Goal: Information Seeking & Learning: Learn about a topic

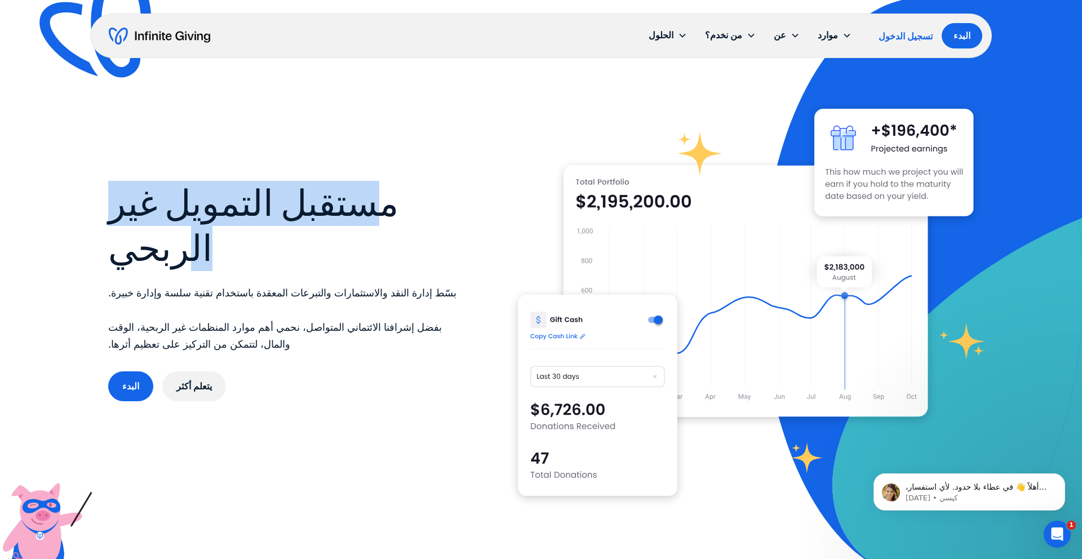
drag, startPoint x: 386, startPoint y: 205, endPoint x: 198, endPoint y: 238, distance: 191.3
click at [198, 238] on font "مستقبل التمويل غير الربحي" at bounding box center [253, 226] width 290 height 87
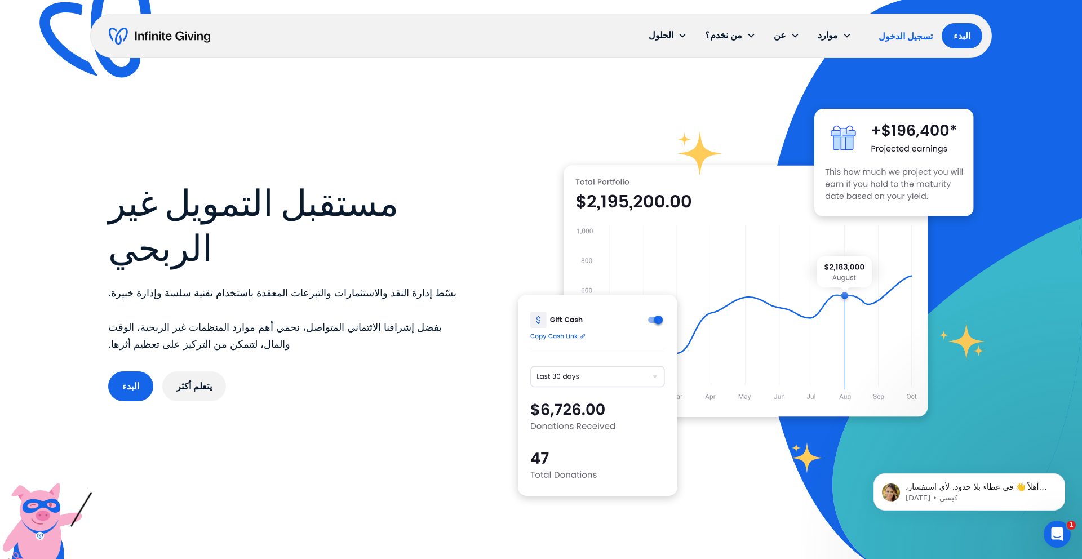
click at [198, 241] on font "مستقبل التمويل غير الربحي" at bounding box center [253, 226] width 290 height 87
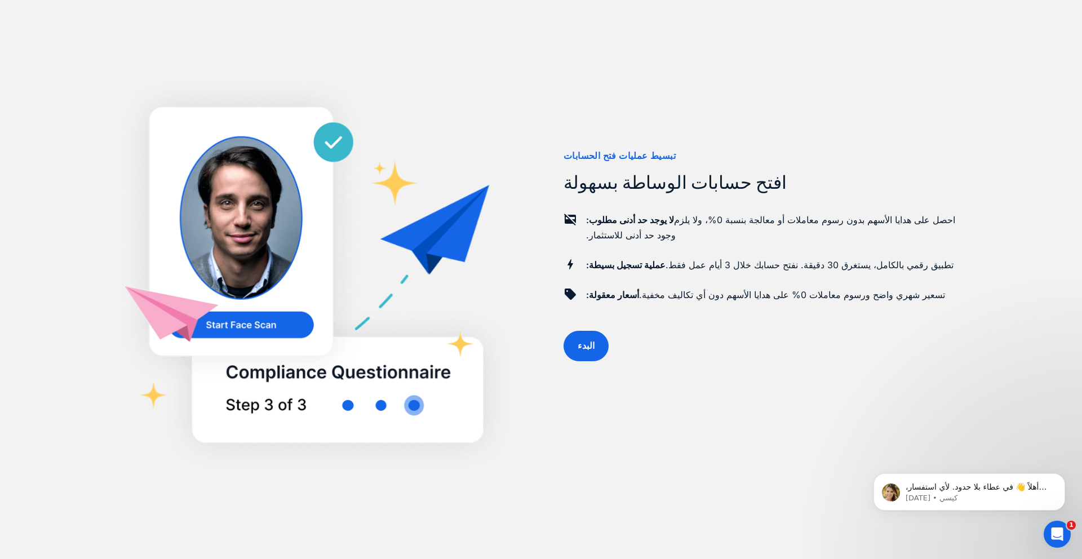
scroll to position [866, 0]
click at [380, 406] on img at bounding box center [313, 279] width 410 height 397
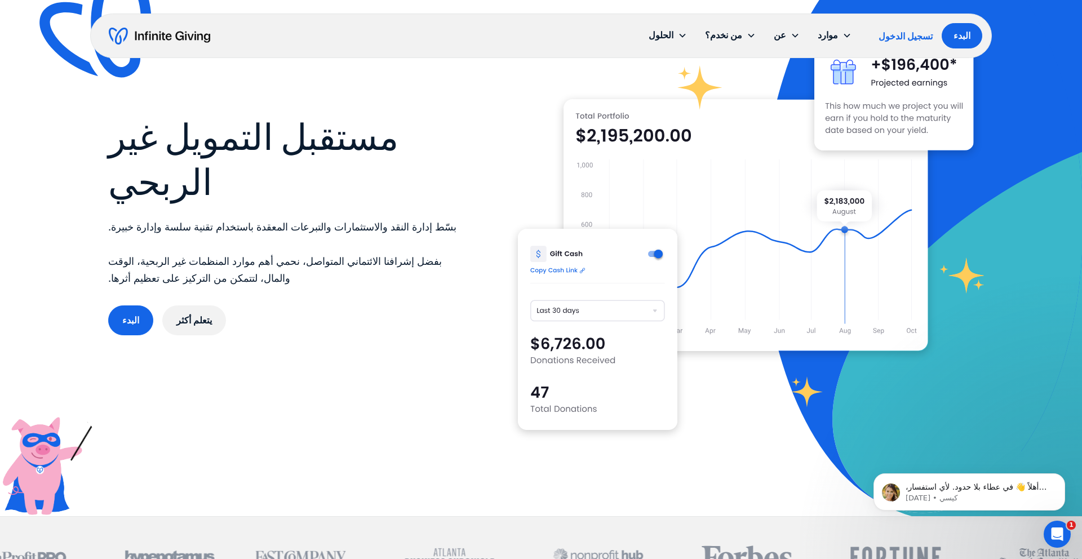
scroll to position [0, 0]
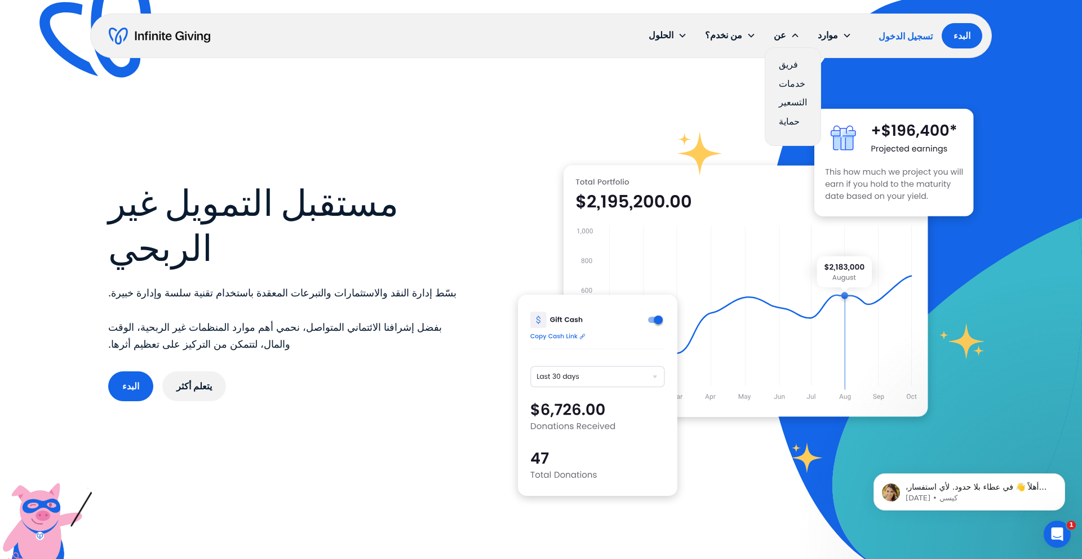
click at [790, 84] on font "خدمات" at bounding box center [792, 83] width 26 height 11
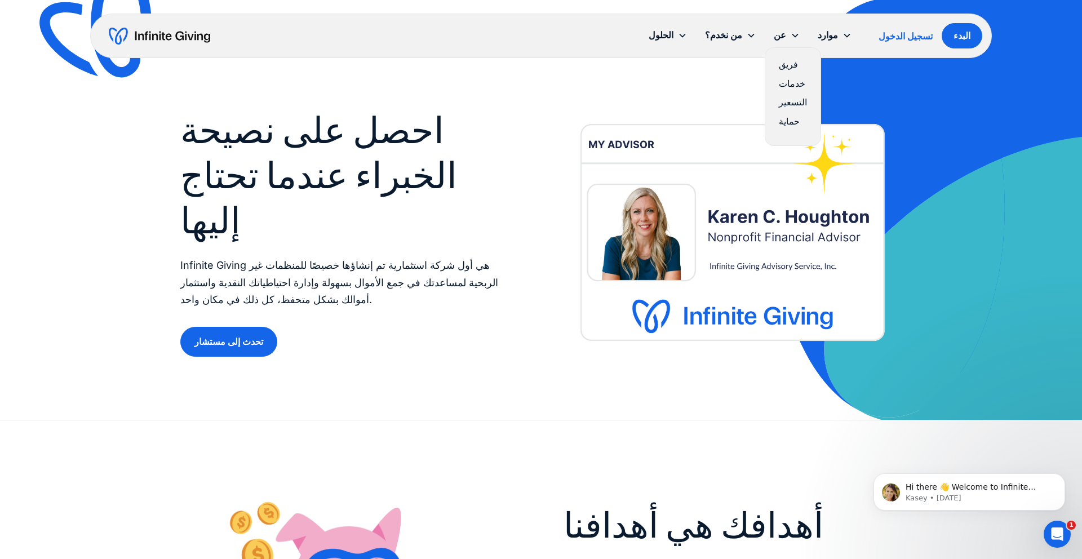
click at [799, 85] on font "خدمات" at bounding box center [792, 83] width 26 height 11
click at [796, 104] on font "التسعير" at bounding box center [793, 101] width 28 height 11
